Goal: Book appointment/travel/reservation

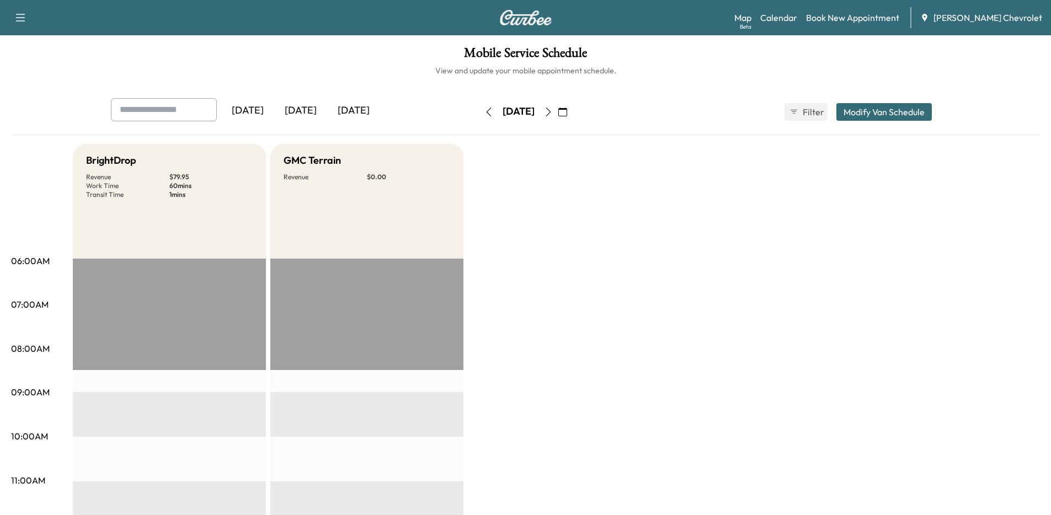
click at [365, 111] on div "[DATE]" at bounding box center [353, 110] width 53 height 25
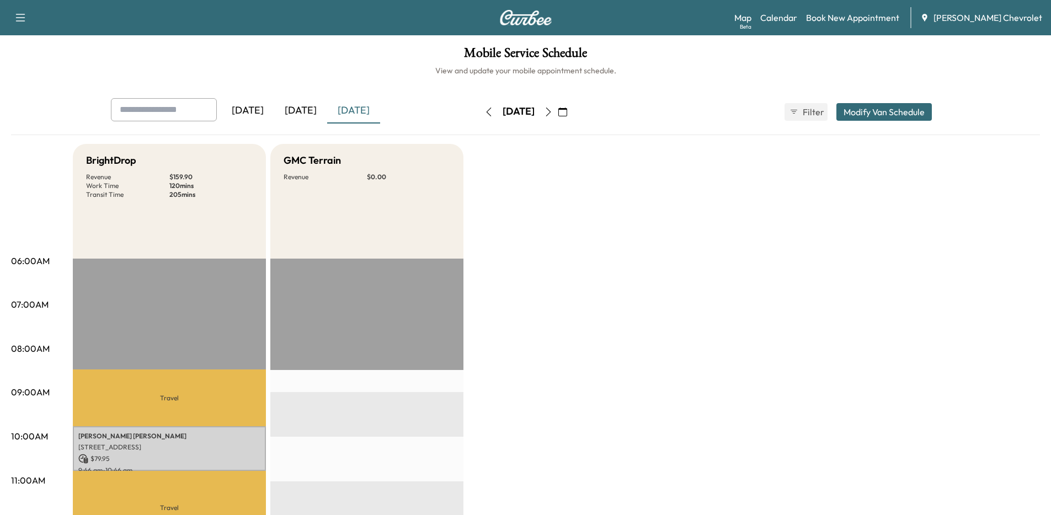
click at [484, 113] on icon "button" at bounding box center [488, 112] width 9 height 9
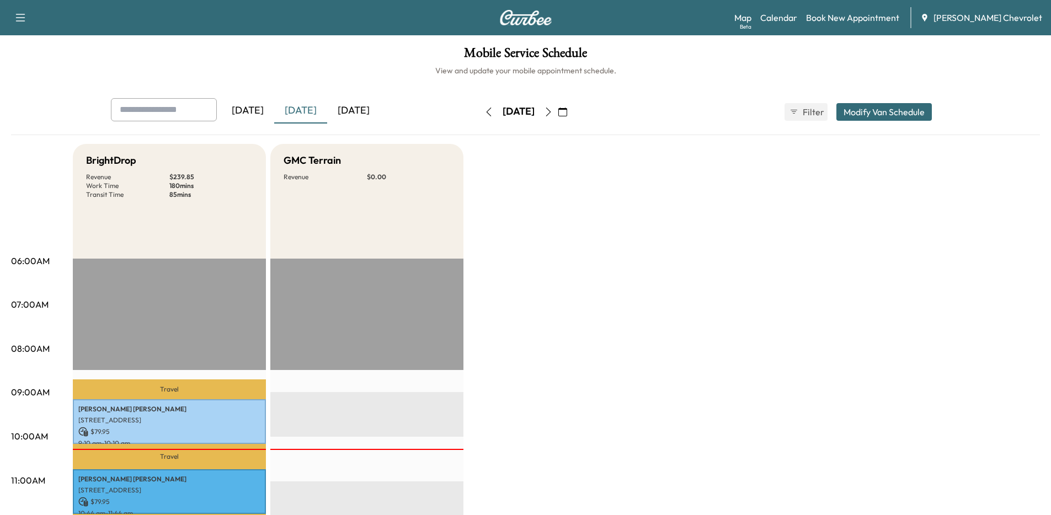
click at [484, 113] on icon "button" at bounding box center [488, 112] width 9 height 9
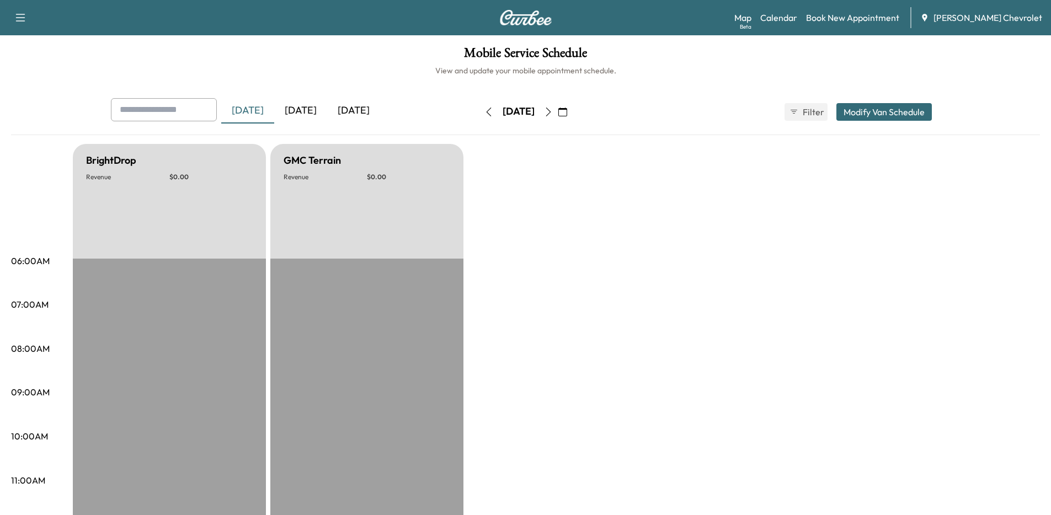
click at [484, 113] on icon "button" at bounding box center [488, 112] width 9 height 9
click at [484, 108] on icon "button" at bounding box center [488, 112] width 9 height 9
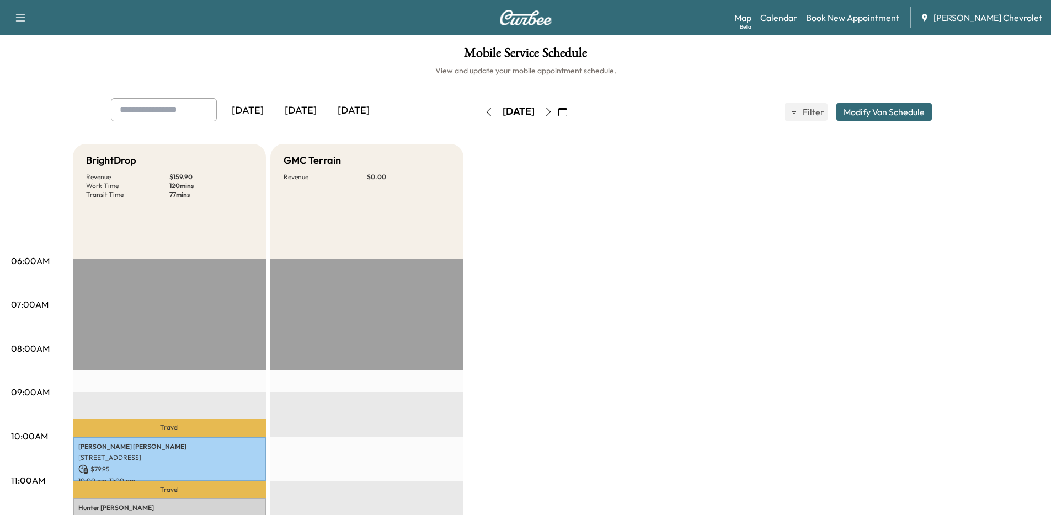
click at [479, 117] on button "button" at bounding box center [488, 112] width 19 height 18
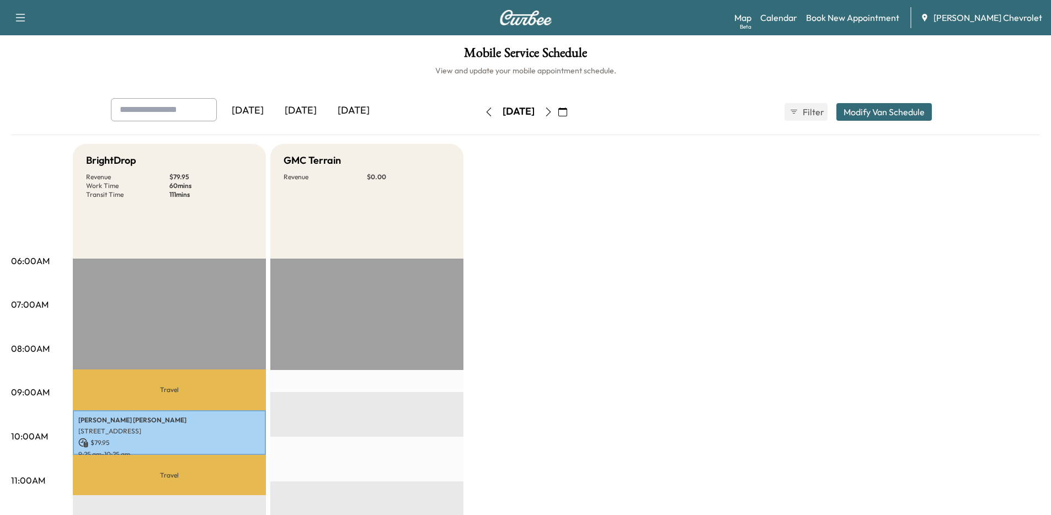
click at [479, 120] on button "button" at bounding box center [488, 112] width 19 height 18
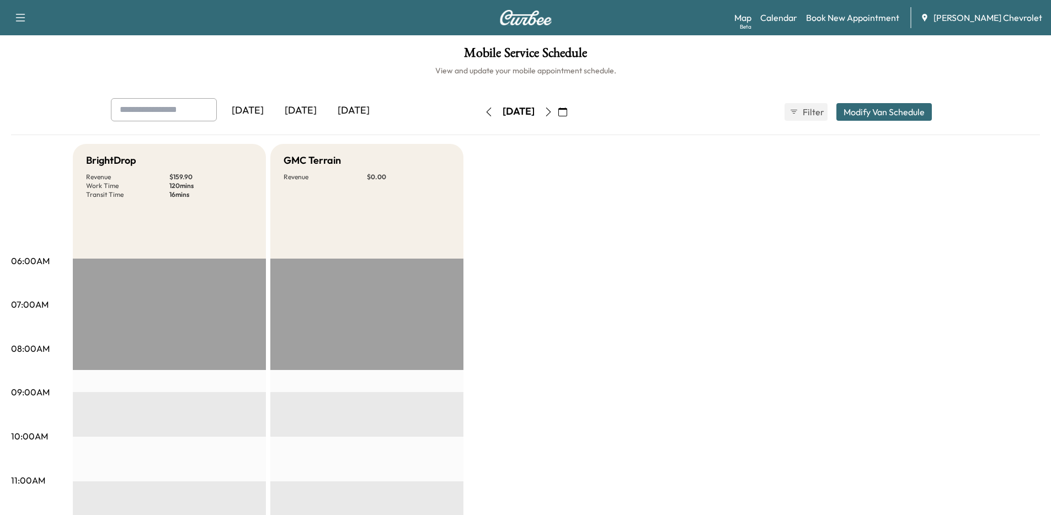
click at [479, 110] on div "[DATE]" at bounding box center [518, 112] width 78 height 18
click at [479, 110] on button "button" at bounding box center [488, 112] width 19 height 18
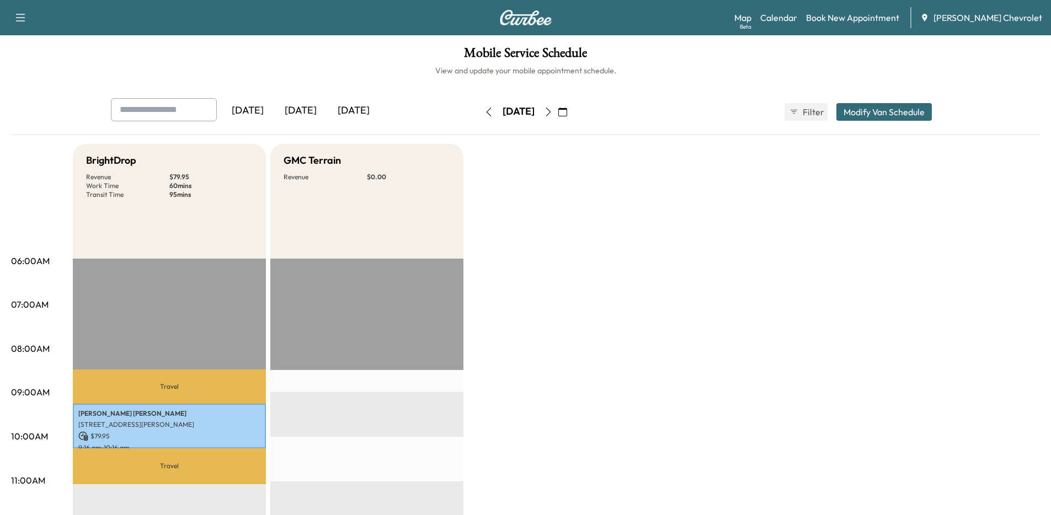
click at [484, 114] on icon "button" at bounding box center [488, 112] width 9 height 9
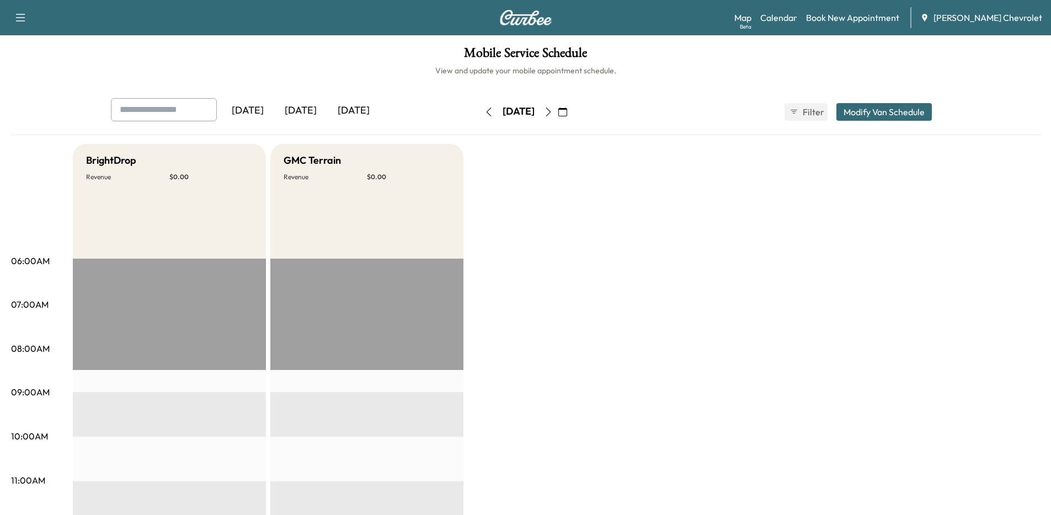
click at [553, 114] on icon "button" at bounding box center [548, 112] width 9 height 9
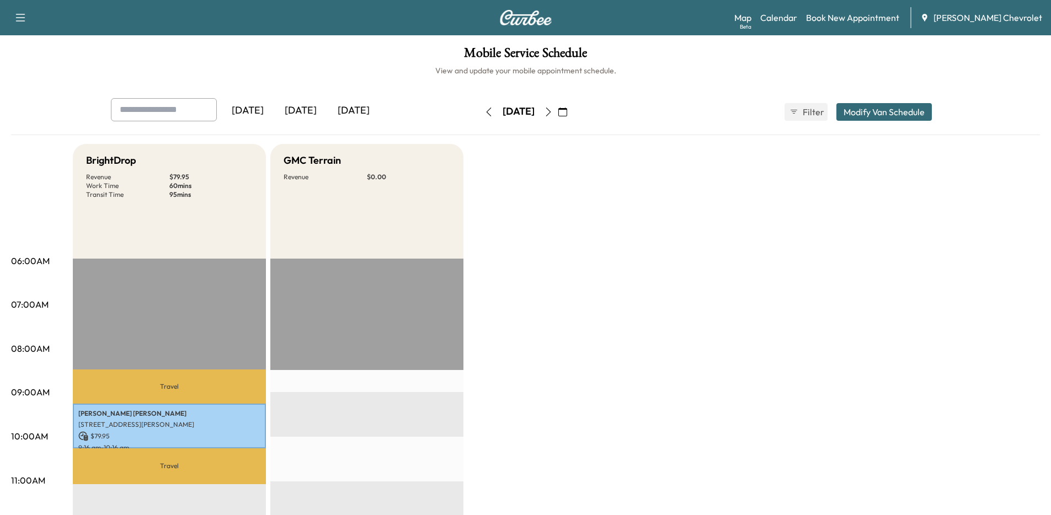
click at [553, 114] on icon "button" at bounding box center [548, 112] width 9 height 9
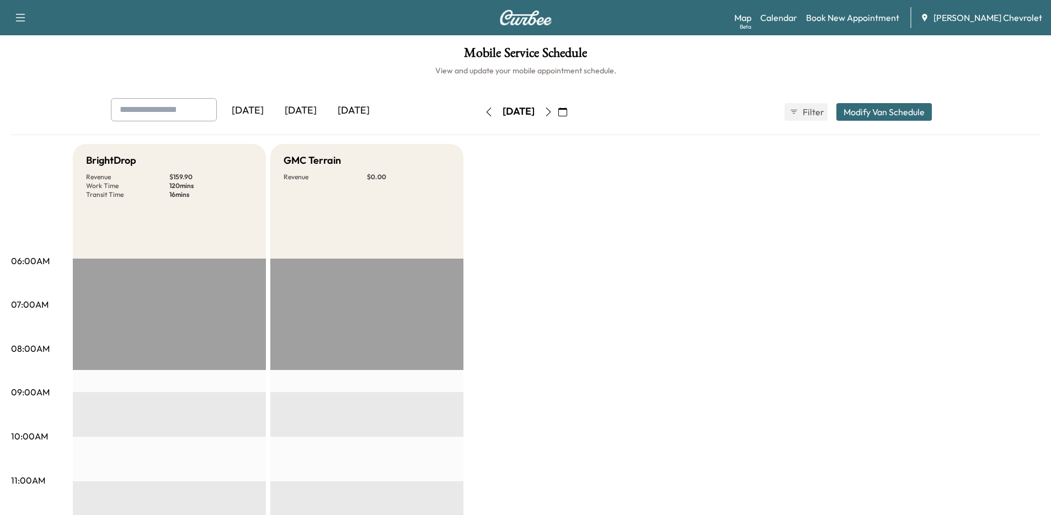
click at [558, 114] on div "[DATE]" at bounding box center [518, 112] width 78 height 18
click at [558, 110] on button "button" at bounding box center [548, 112] width 19 height 18
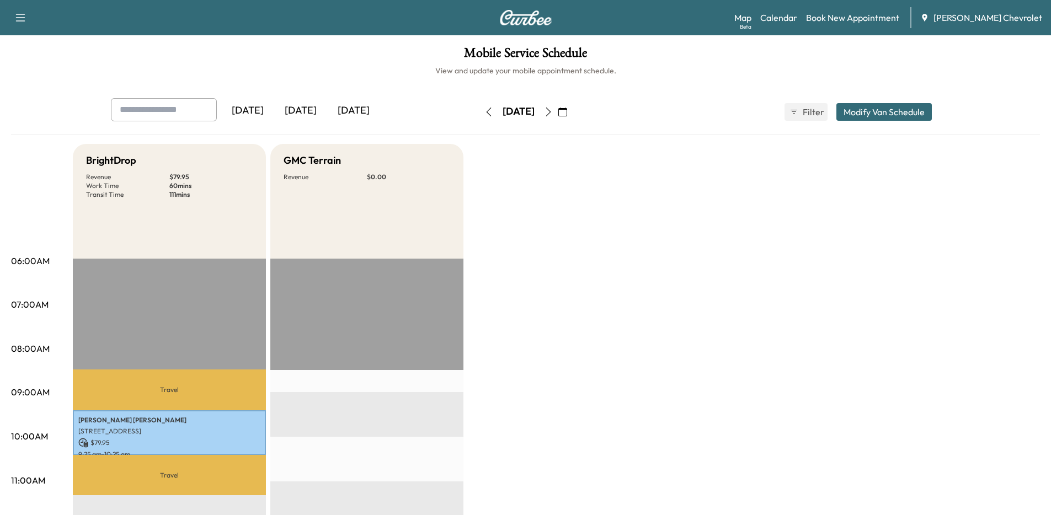
click at [553, 115] on icon "button" at bounding box center [548, 112] width 9 height 9
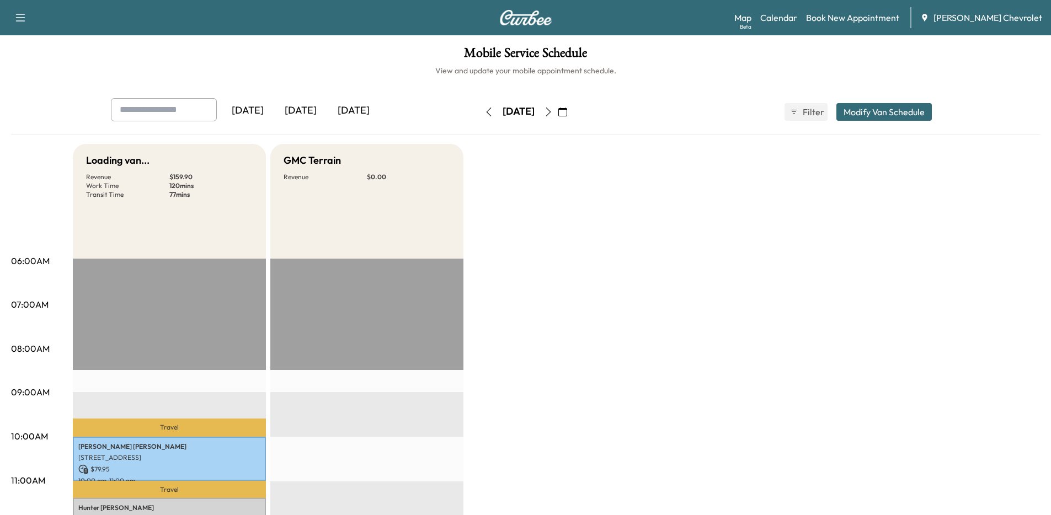
click at [572, 115] on button "button" at bounding box center [562, 112] width 19 height 18
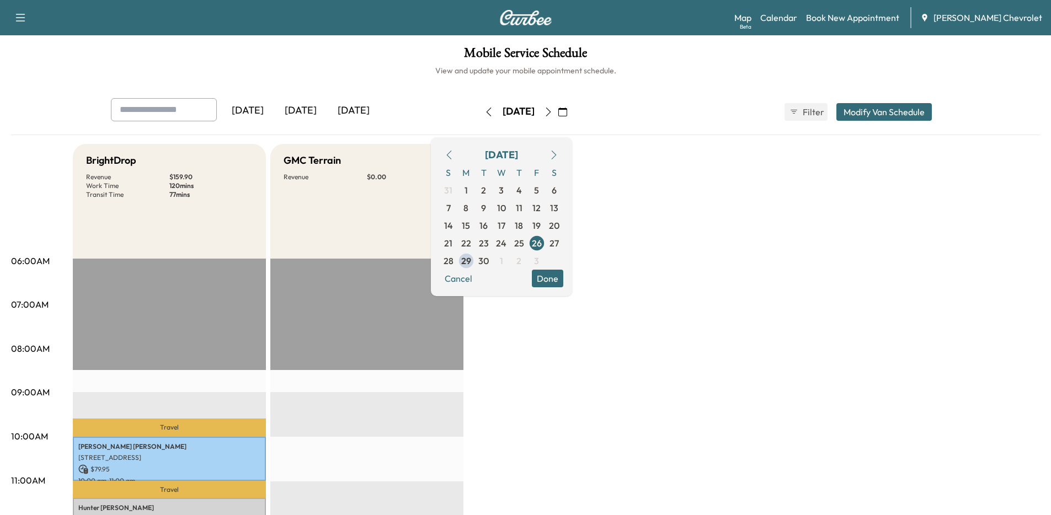
click at [572, 113] on button "button" at bounding box center [562, 112] width 19 height 18
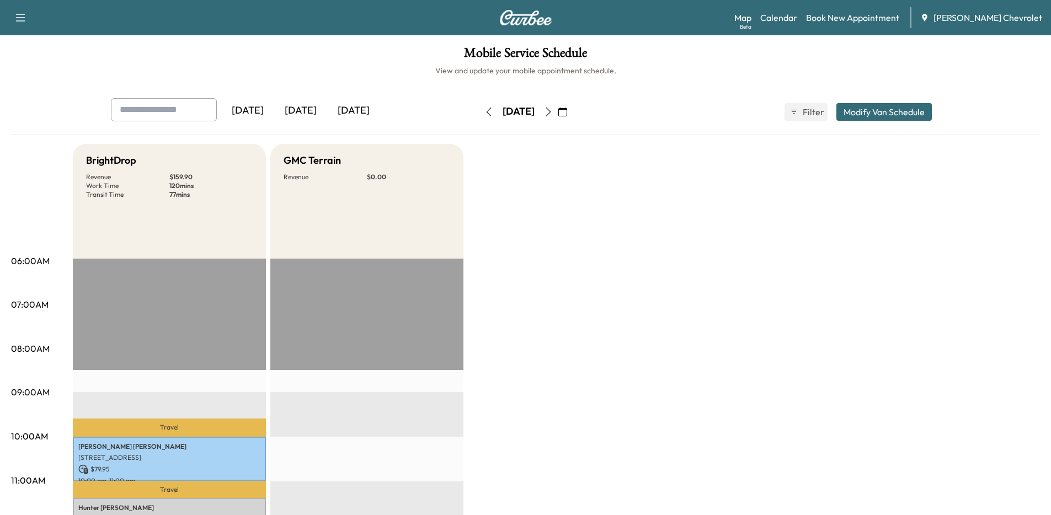
click at [572, 120] on div "[DATE] September 2025 S M T W T F S 31 1 2 3 4 5 6 7 8 9 10 11 12 13 14 15 16 1…" at bounding box center [525, 111] width 93 height 35
click at [553, 115] on icon "button" at bounding box center [548, 112] width 9 height 9
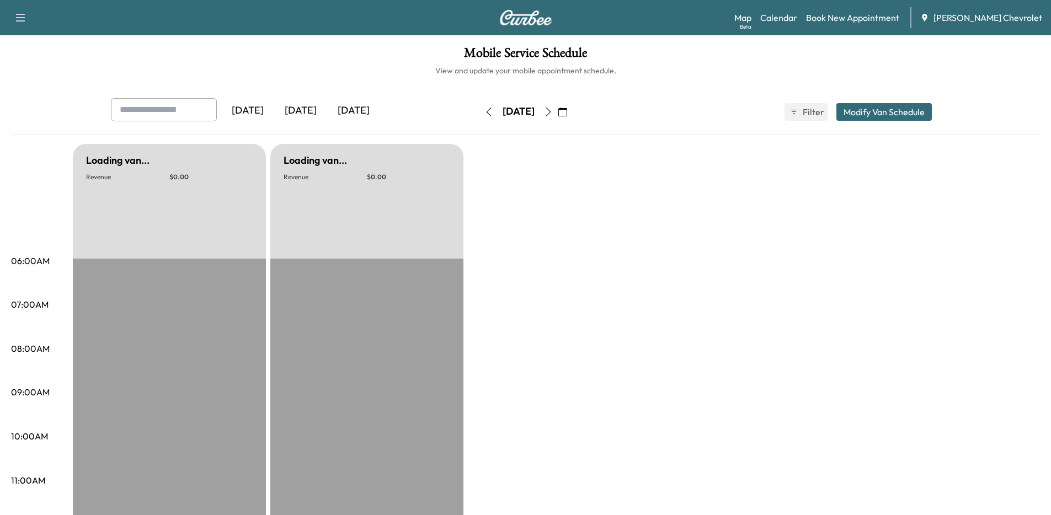
click at [553, 114] on icon "button" at bounding box center [548, 112] width 9 height 9
click at [553, 113] on icon "button" at bounding box center [548, 112] width 9 height 9
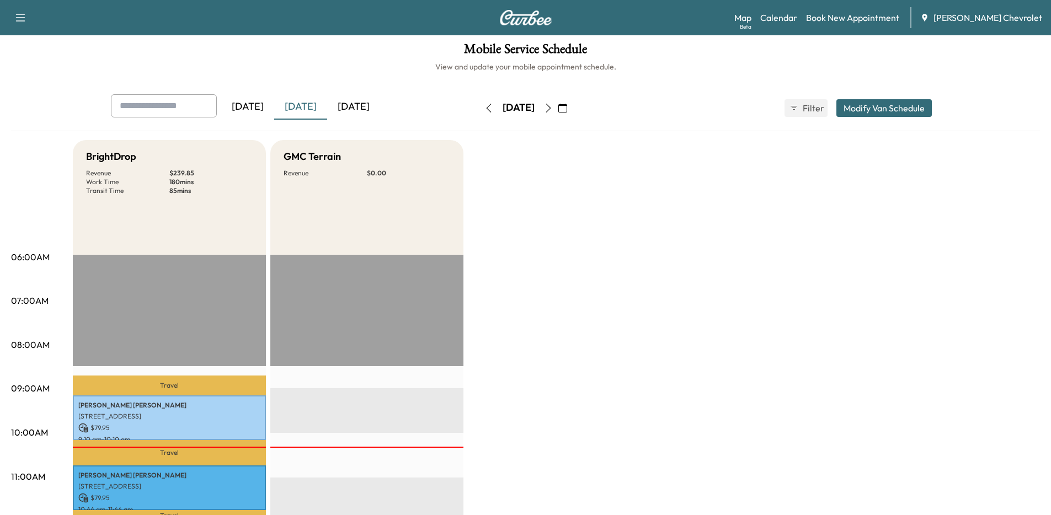
scroll to position [2, 0]
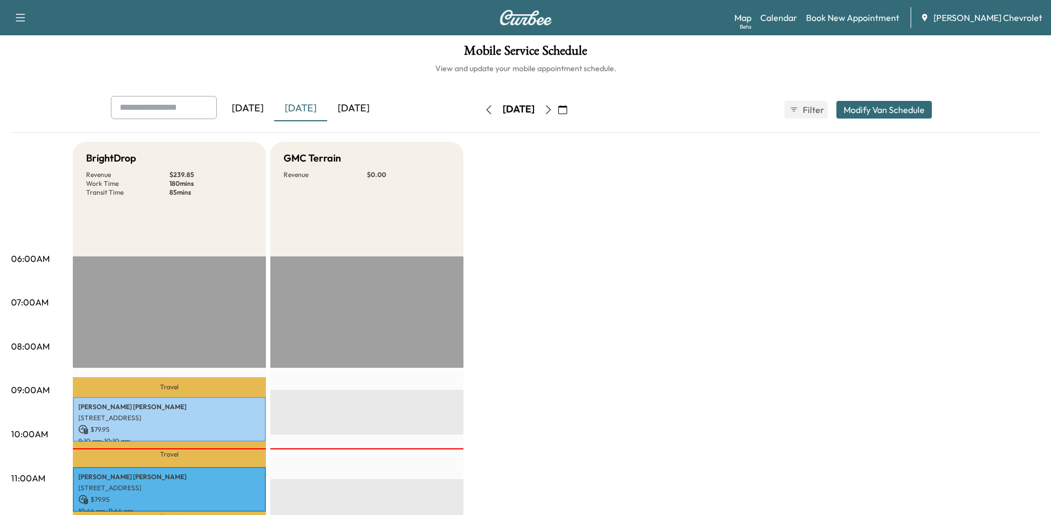
click at [558, 115] on button "button" at bounding box center [548, 110] width 19 height 18
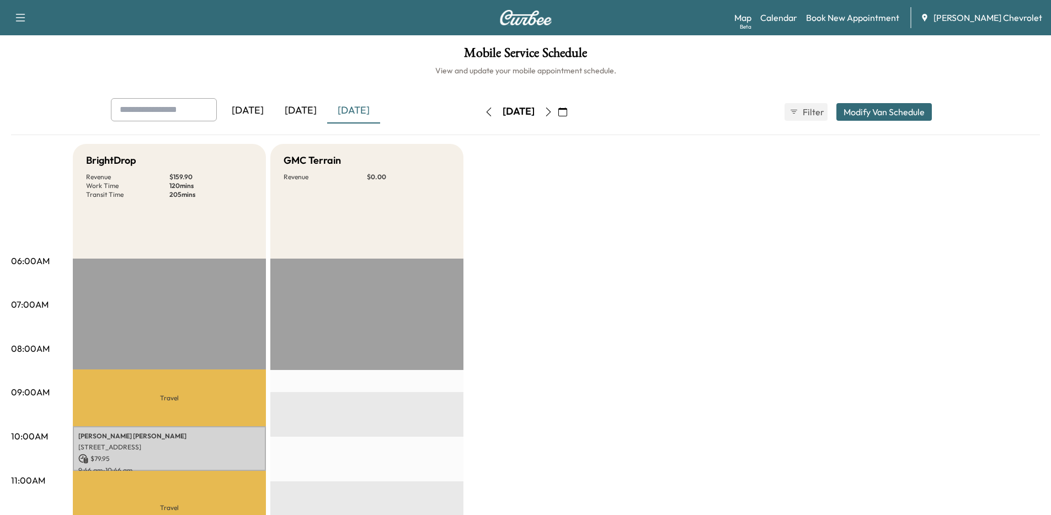
click at [535, 117] on div "[DATE]" at bounding box center [519, 112] width 32 height 14
click at [484, 112] on icon "button" at bounding box center [488, 112] width 9 height 9
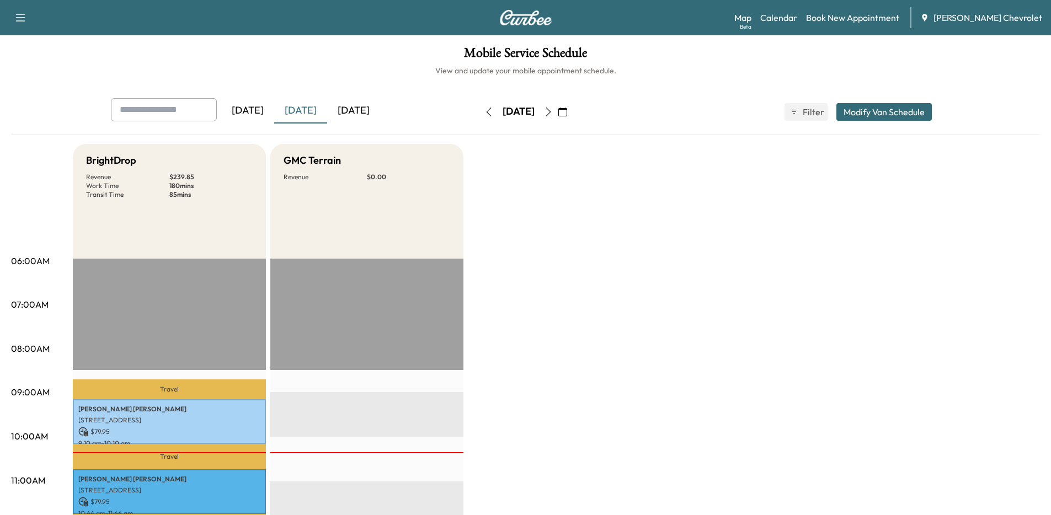
click at [484, 113] on icon "button" at bounding box center [488, 112] width 9 height 9
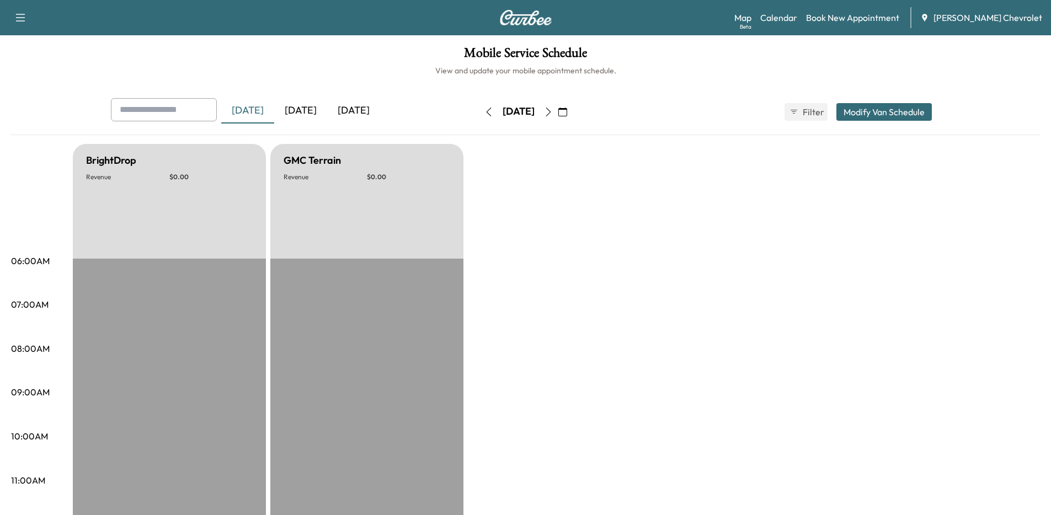
click at [479, 111] on button "button" at bounding box center [488, 112] width 19 height 18
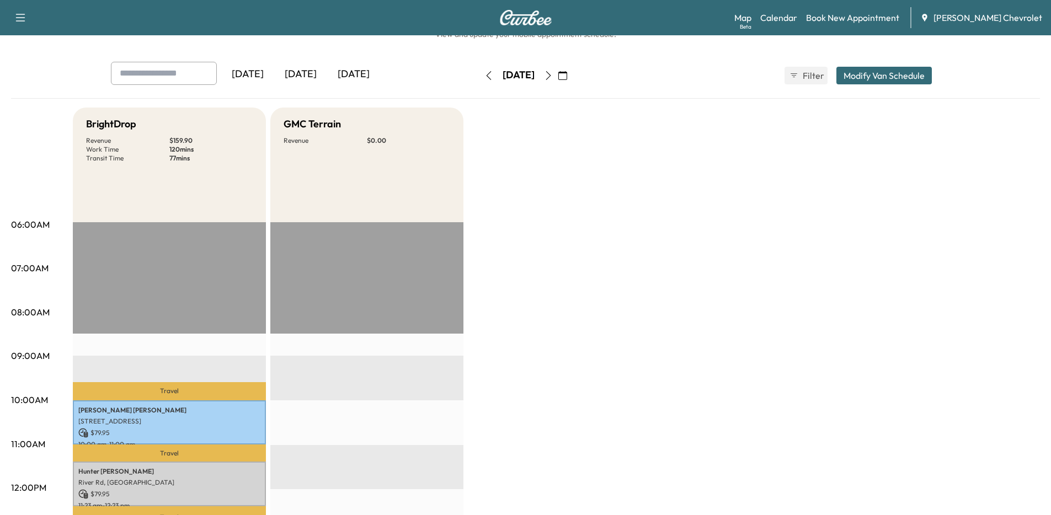
scroll to position [15, 0]
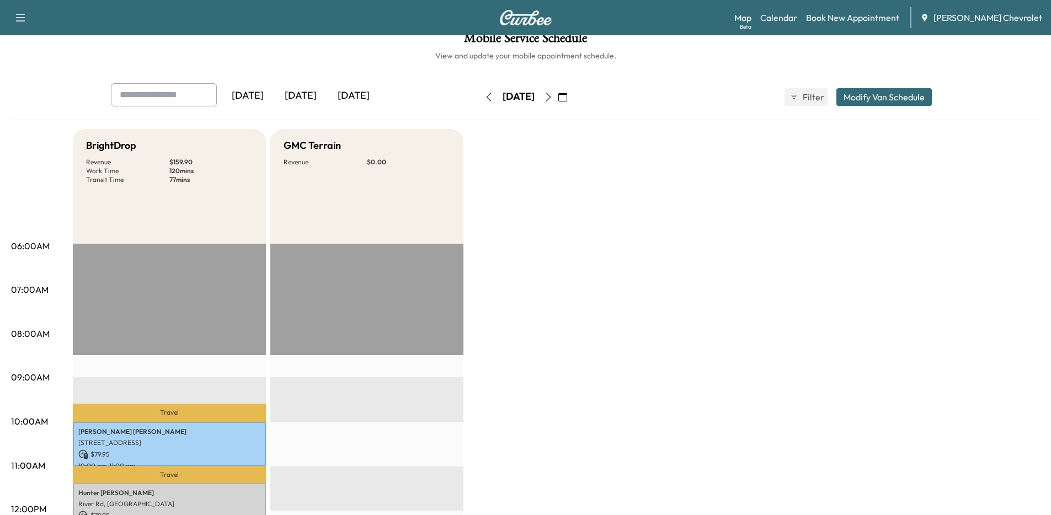
click at [479, 106] on div "[DATE] September 2025 S M T W T F S 31 1 2 3 4 5 6 7 8 9 10 11 12 13 14 15 16 1…" at bounding box center [525, 96] width 93 height 35
click at [479, 103] on button "button" at bounding box center [488, 97] width 19 height 18
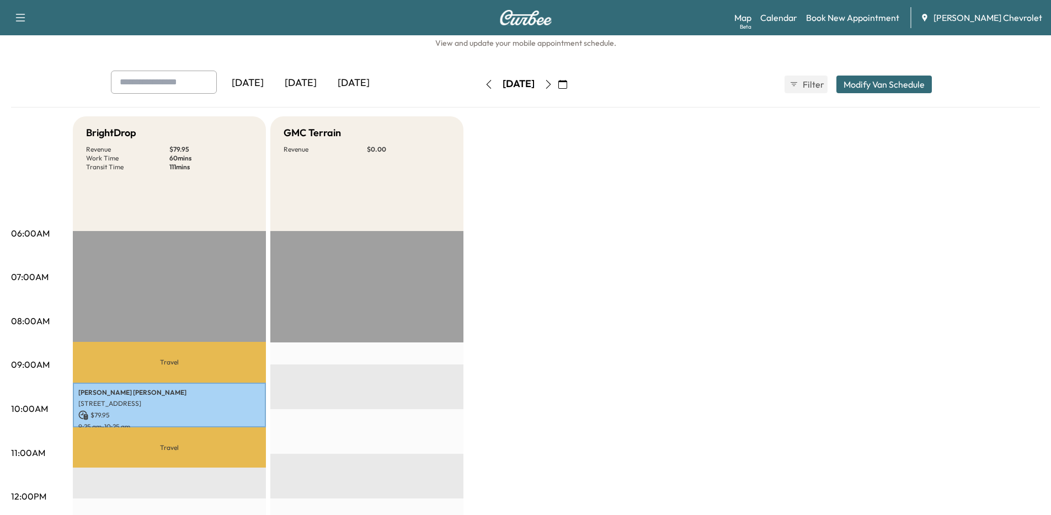
scroll to position [15, 0]
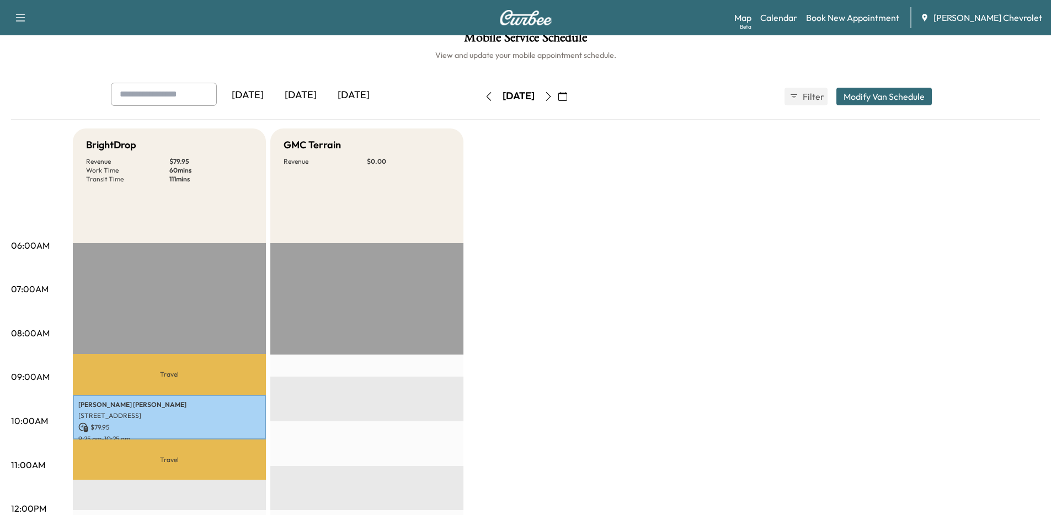
click at [479, 94] on button "button" at bounding box center [488, 97] width 19 height 18
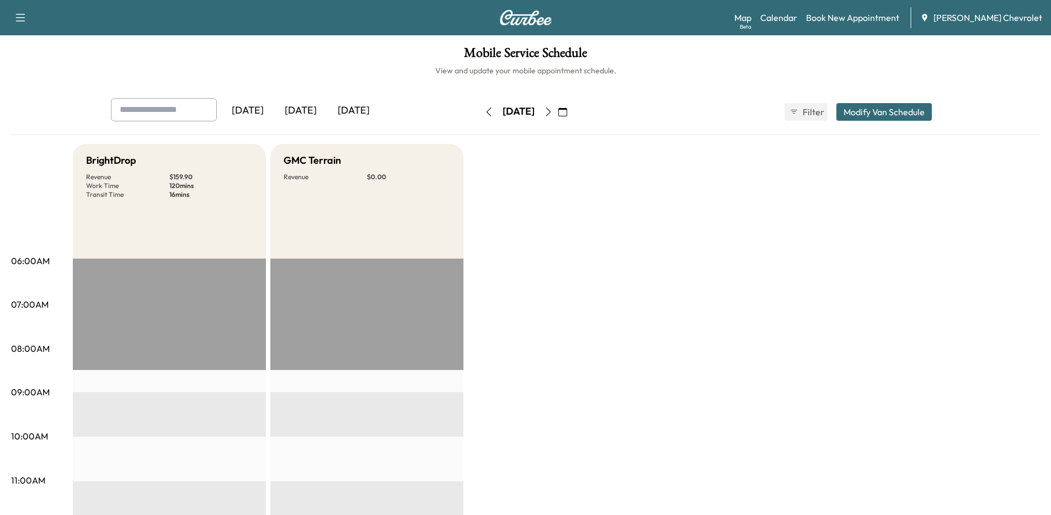
click at [535, 112] on div "[DATE]" at bounding box center [519, 112] width 32 height 14
click at [553, 113] on icon "button" at bounding box center [548, 112] width 9 height 9
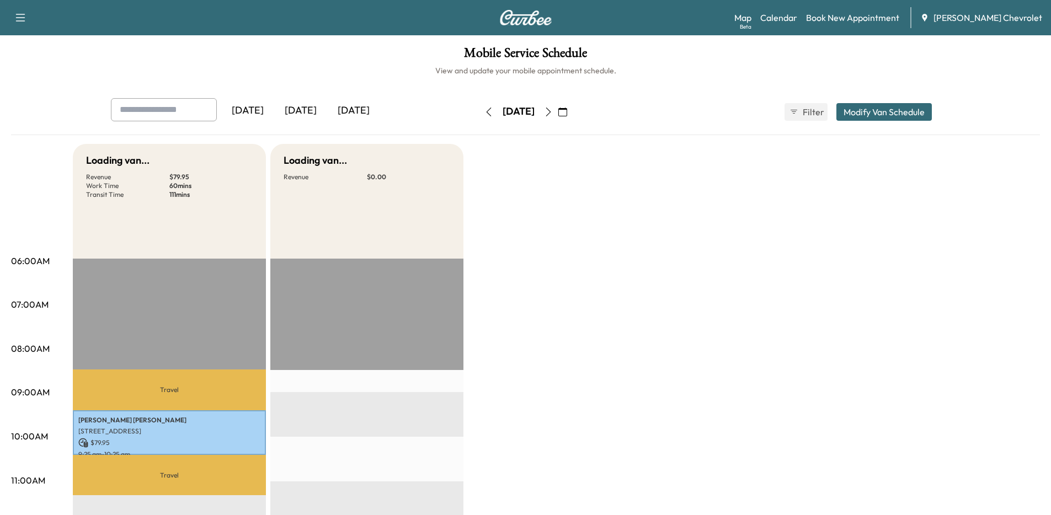
click at [553, 113] on icon "button" at bounding box center [548, 112] width 9 height 9
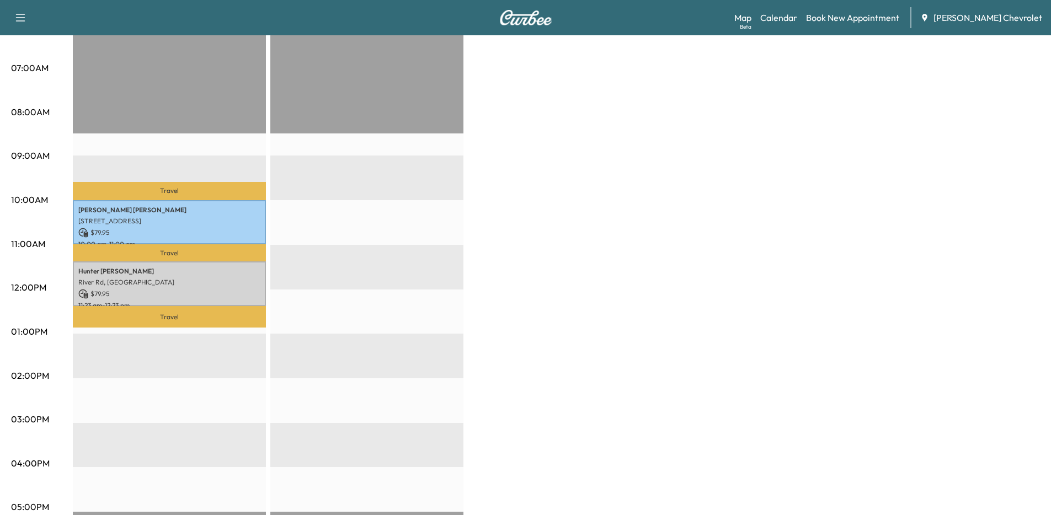
scroll to position [17, 0]
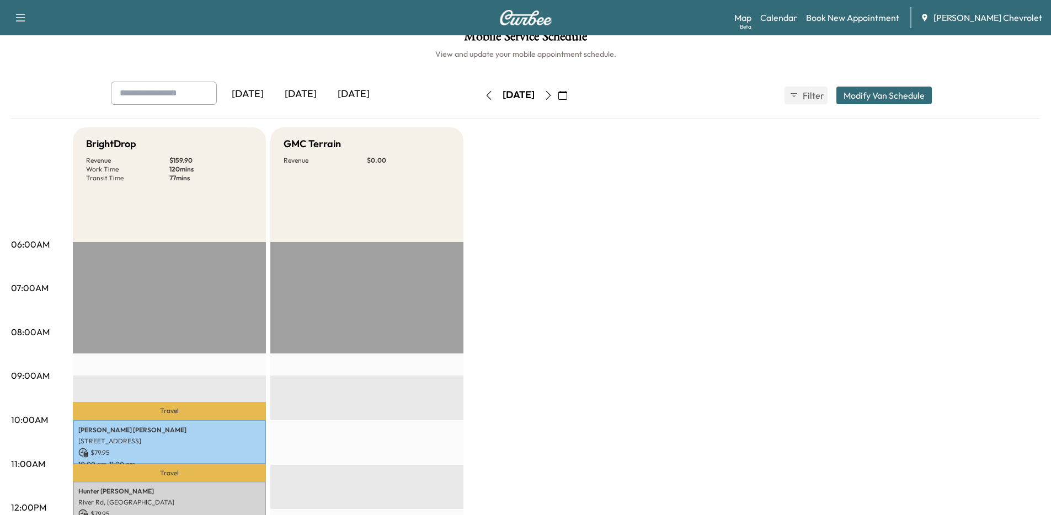
click at [553, 98] on icon "button" at bounding box center [548, 95] width 9 height 9
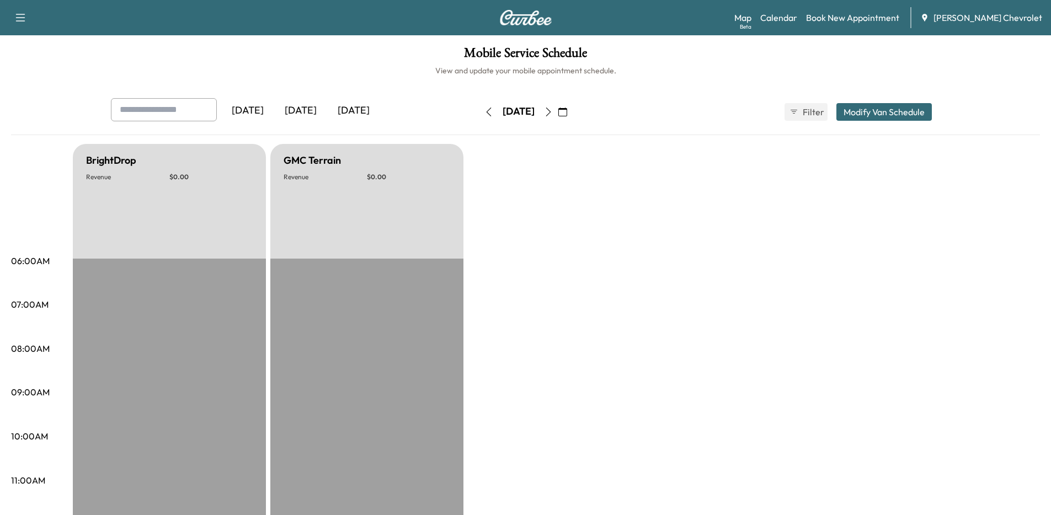
click at [558, 113] on button "button" at bounding box center [548, 112] width 19 height 18
click at [553, 113] on icon "button" at bounding box center [548, 112] width 9 height 9
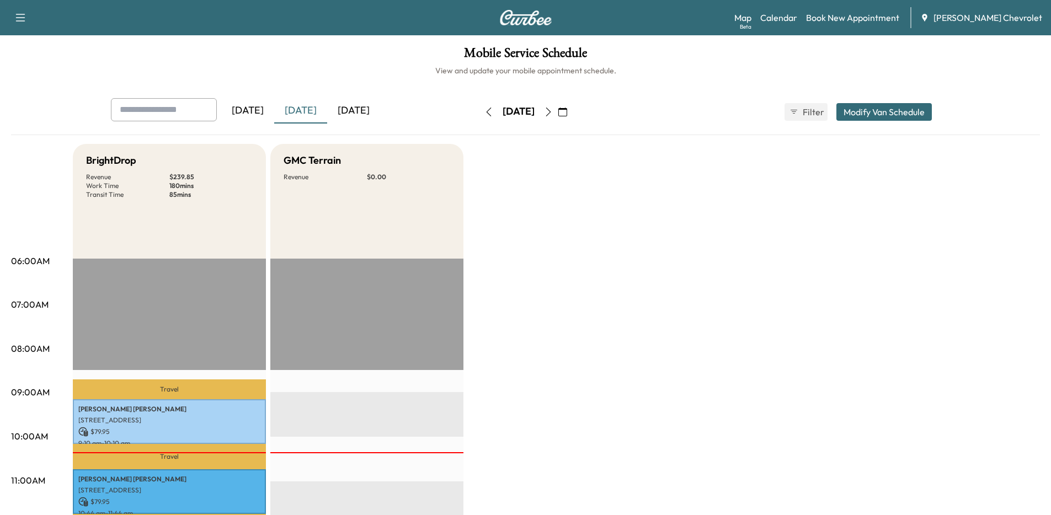
click at [558, 117] on button "button" at bounding box center [548, 112] width 19 height 18
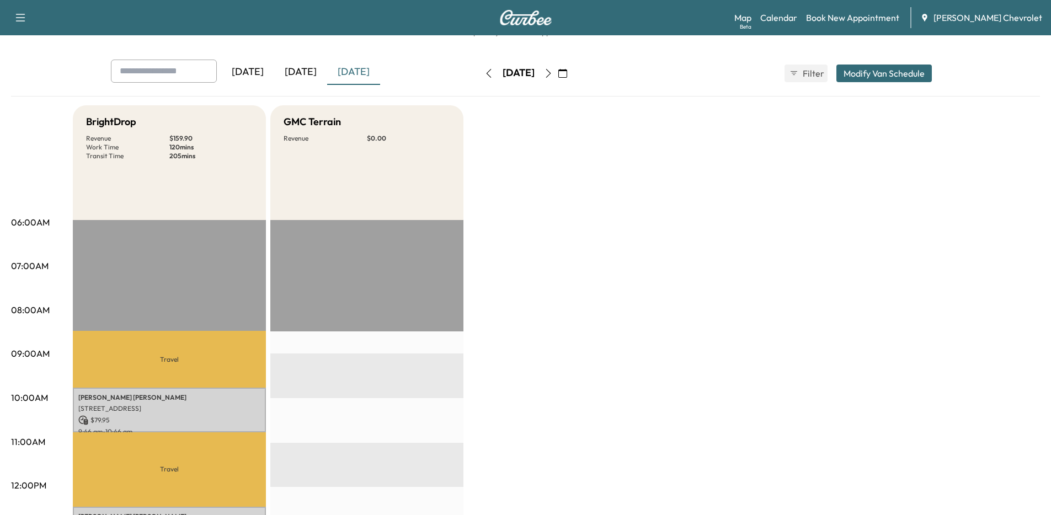
scroll to position [28, 0]
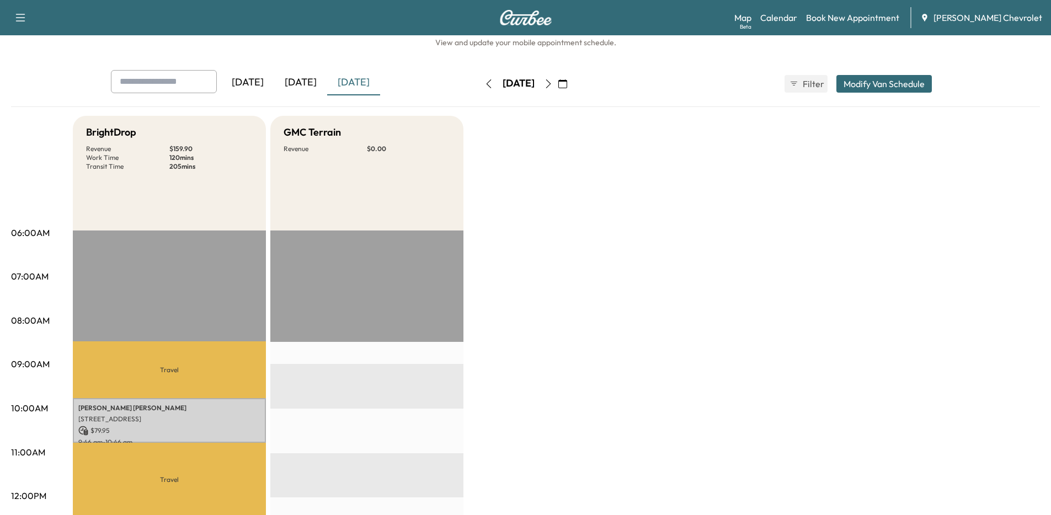
click at [558, 89] on button "button" at bounding box center [548, 84] width 19 height 18
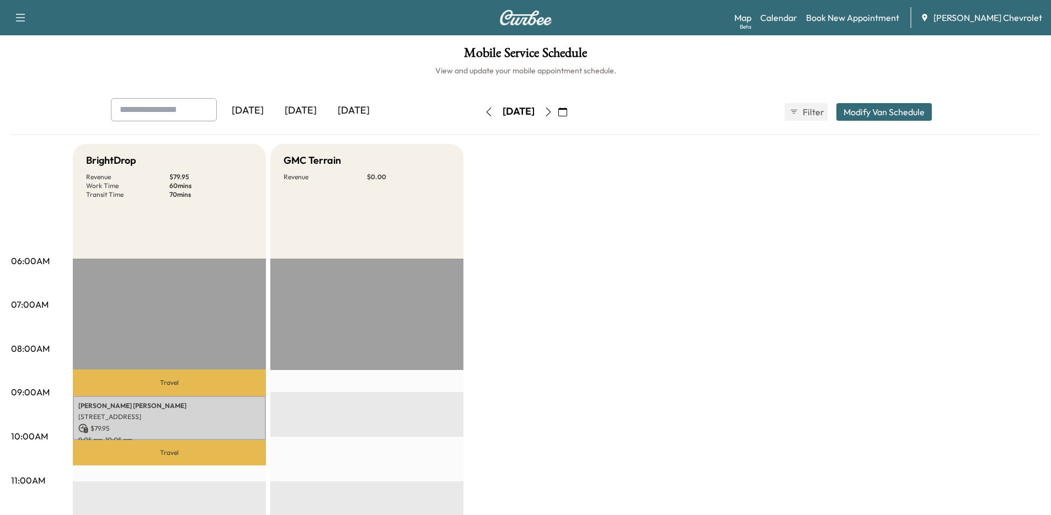
click at [553, 110] on icon "button" at bounding box center [548, 112] width 9 height 9
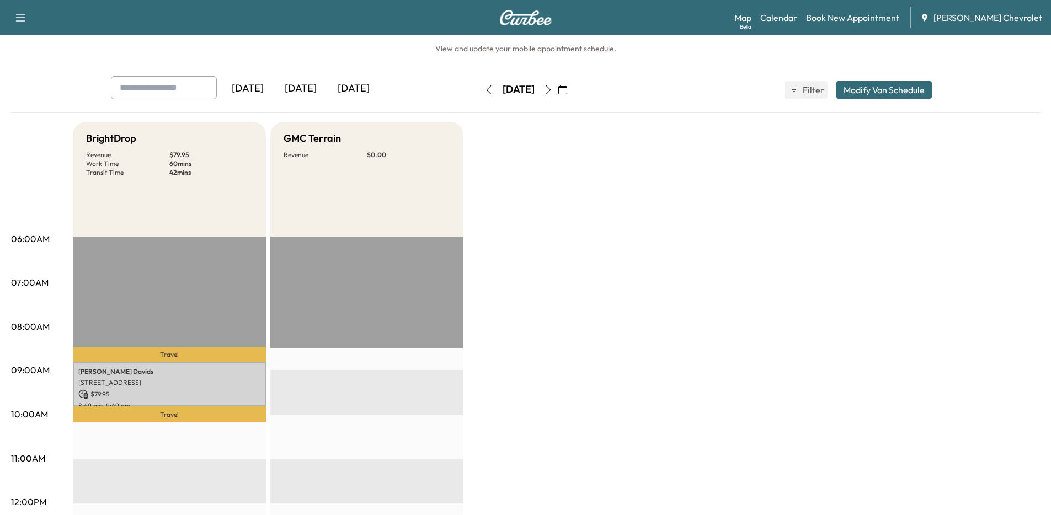
scroll to position [23, 0]
click at [553, 93] on icon "button" at bounding box center [548, 89] width 9 height 9
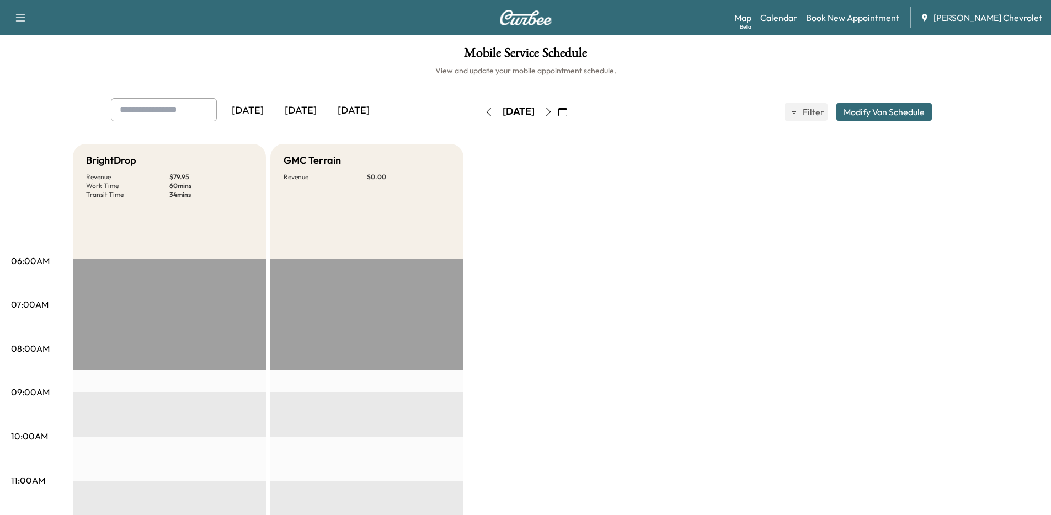
click at [484, 114] on icon "button" at bounding box center [488, 112] width 9 height 9
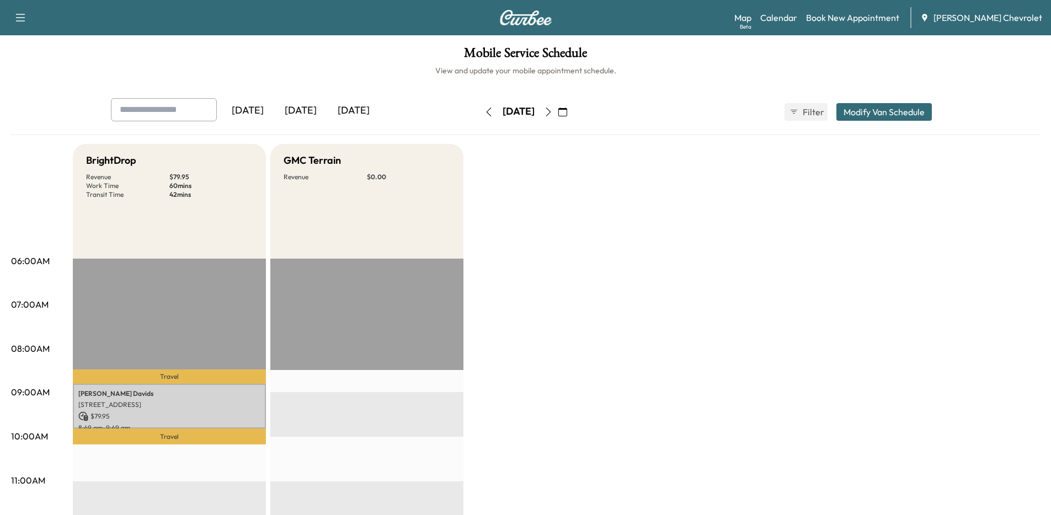
click at [479, 115] on div "[DATE]" at bounding box center [518, 112] width 78 height 18
click at [479, 115] on button "button" at bounding box center [488, 112] width 19 height 18
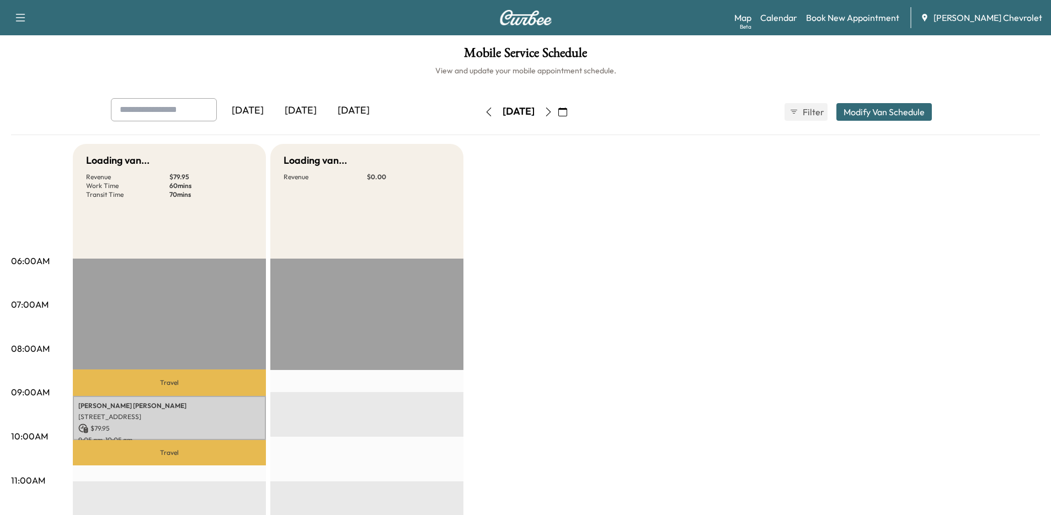
click at [479, 115] on div "[DATE]" at bounding box center [518, 112] width 78 height 18
click at [479, 115] on button "button" at bounding box center [488, 112] width 19 height 18
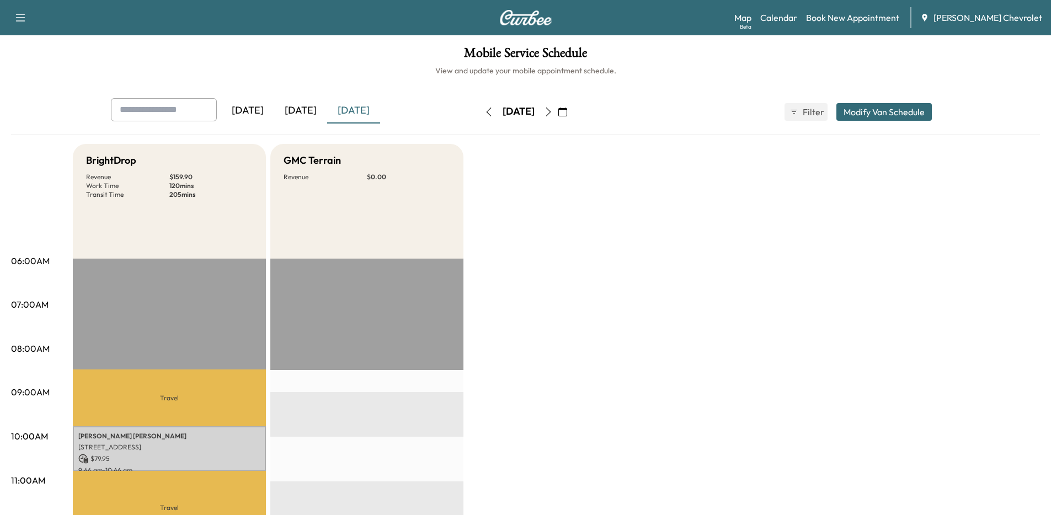
click at [479, 115] on button "button" at bounding box center [488, 112] width 19 height 18
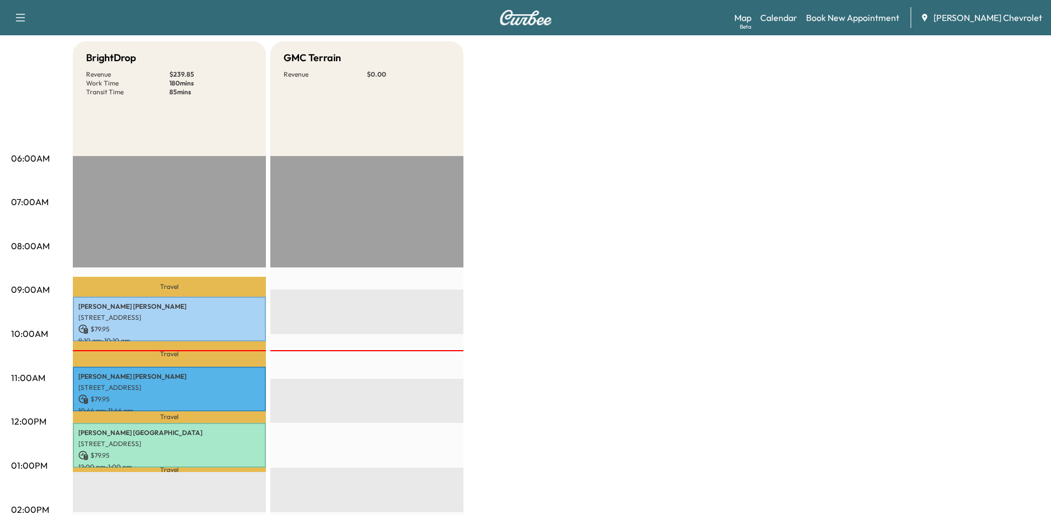
scroll to position [102, 0]
